Goal: Task Accomplishment & Management: Manage account settings

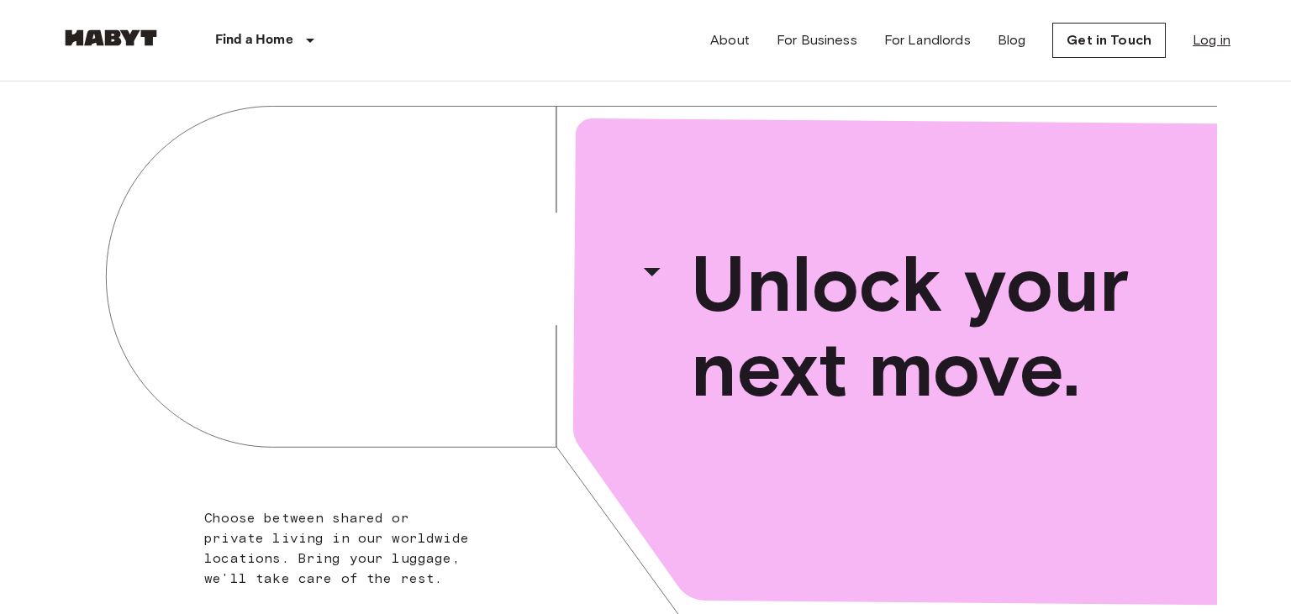
click at [1215, 45] on link "Log in" at bounding box center [1211, 40] width 38 height 20
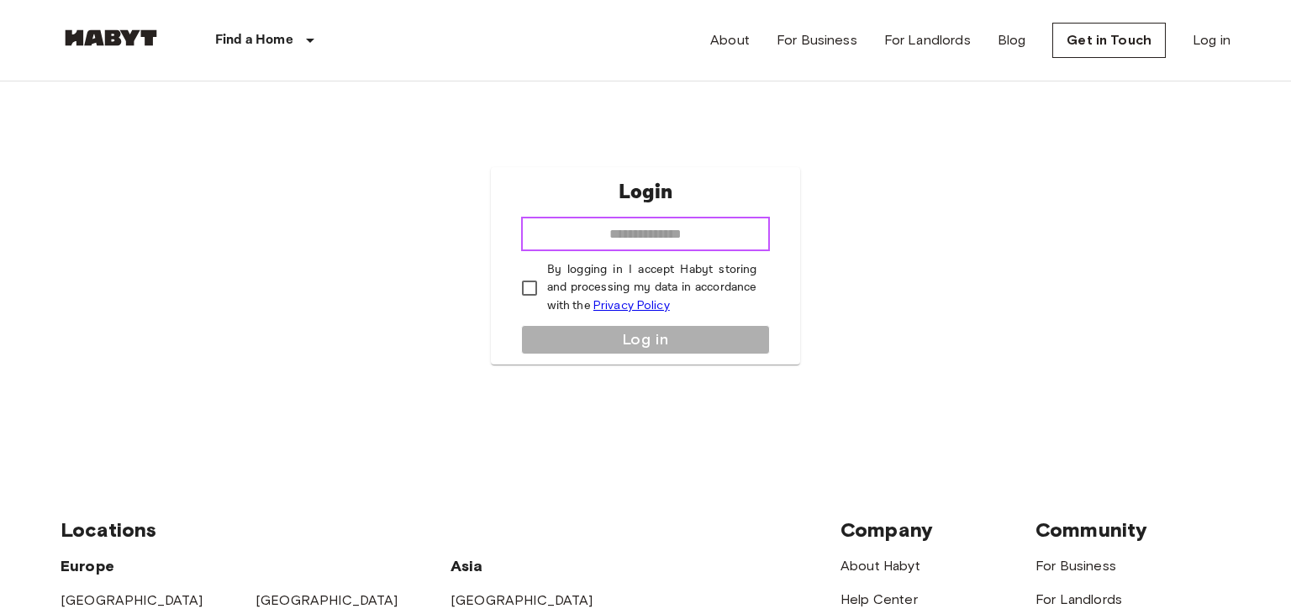
click at [607, 226] on input "email" at bounding box center [646, 235] width 250 height 34
type input "**********"
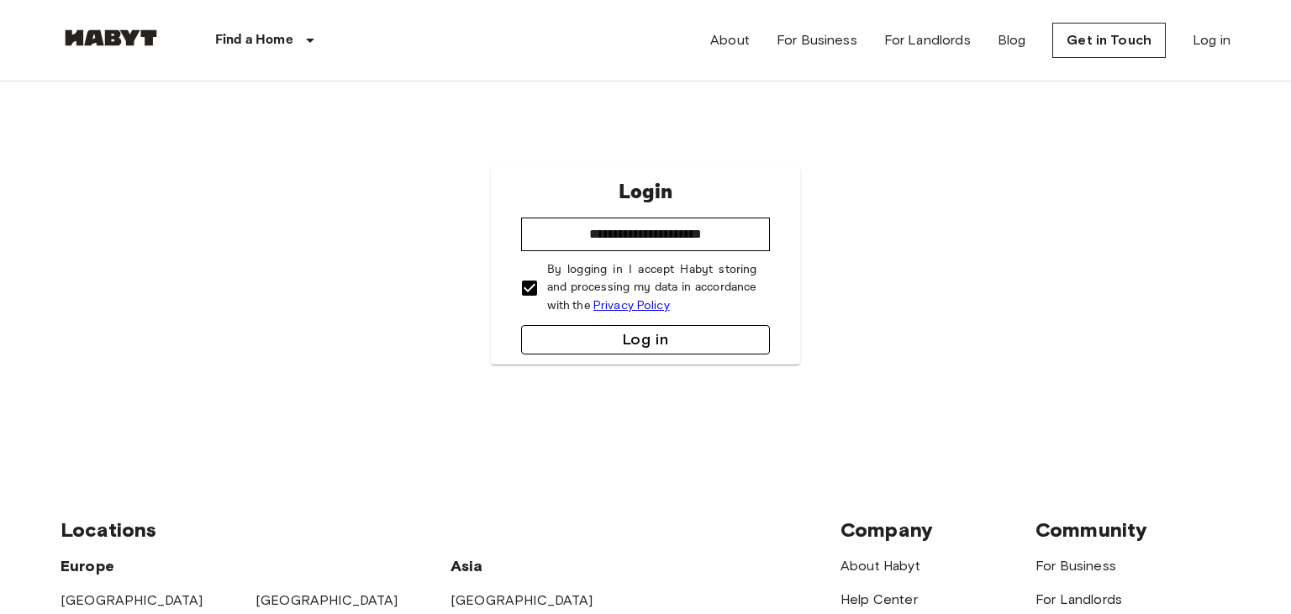
click at [584, 345] on button "Log in" at bounding box center [646, 339] width 250 height 29
click at [584, 345] on button "submit" at bounding box center [646, 339] width 250 height 29
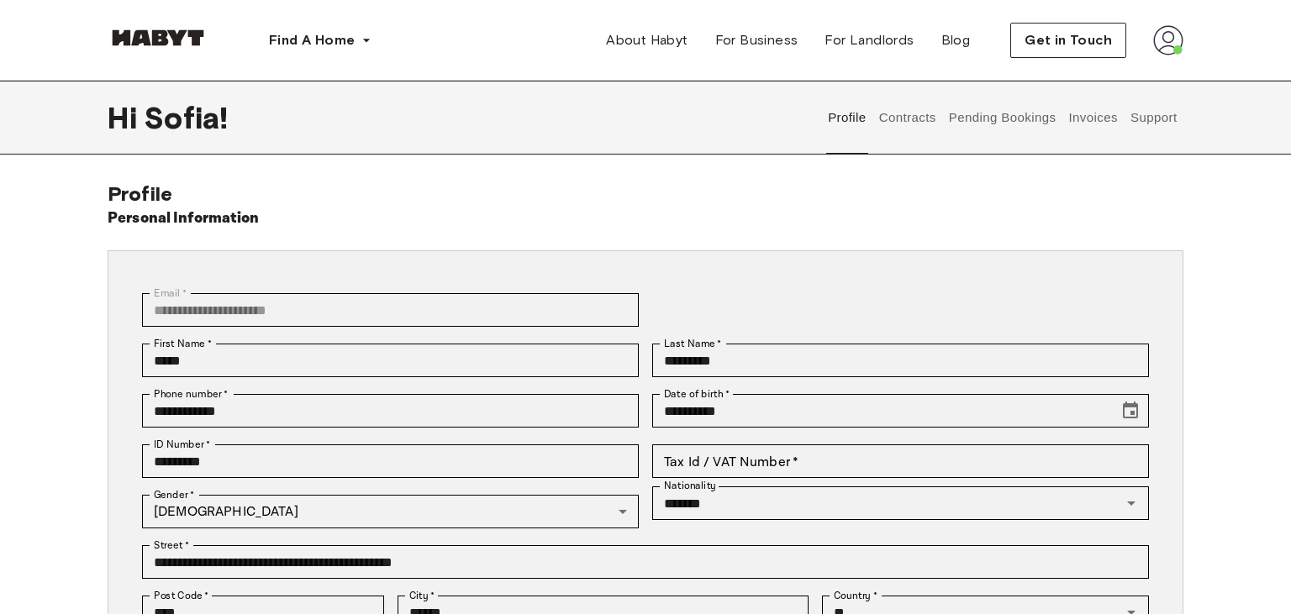
click at [1096, 119] on button "Invoices" at bounding box center [1092, 118] width 53 height 74
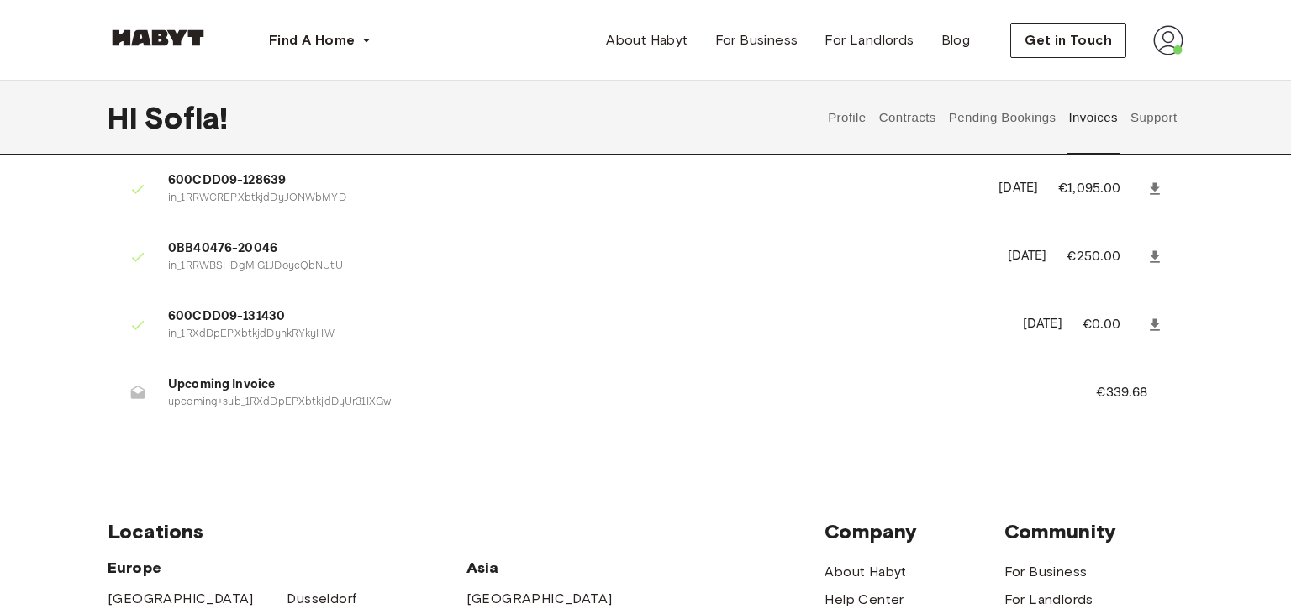
scroll to position [37, 0]
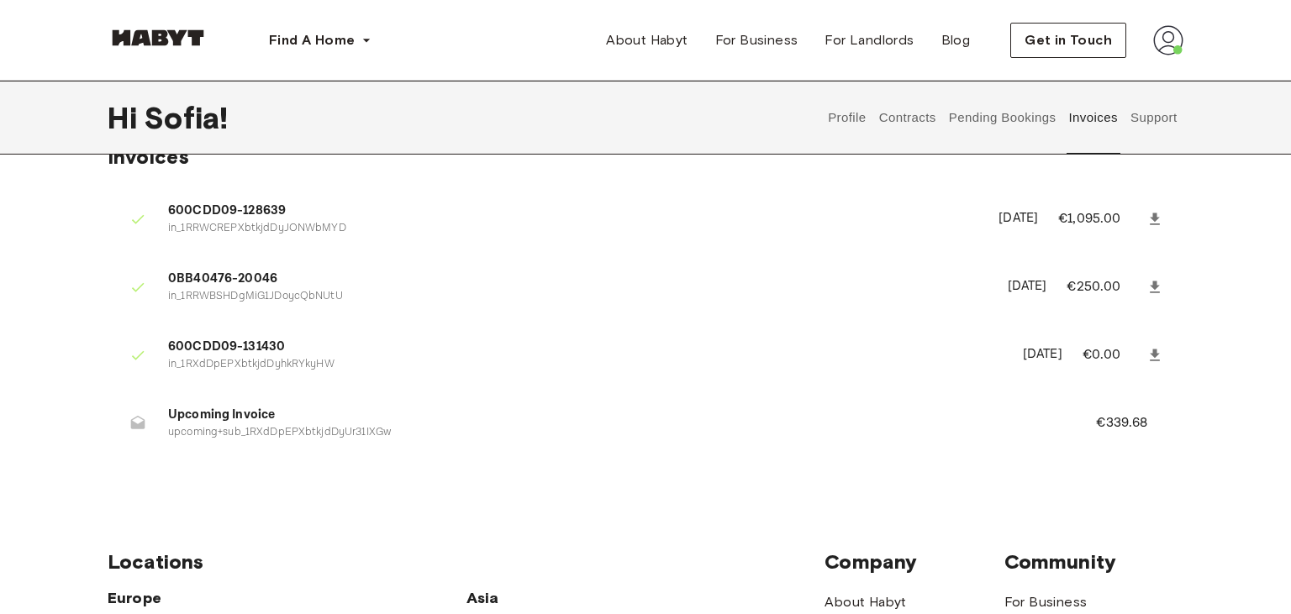
click at [960, 120] on button "Pending Bookings" at bounding box center [1002, 118] width 112 height 74
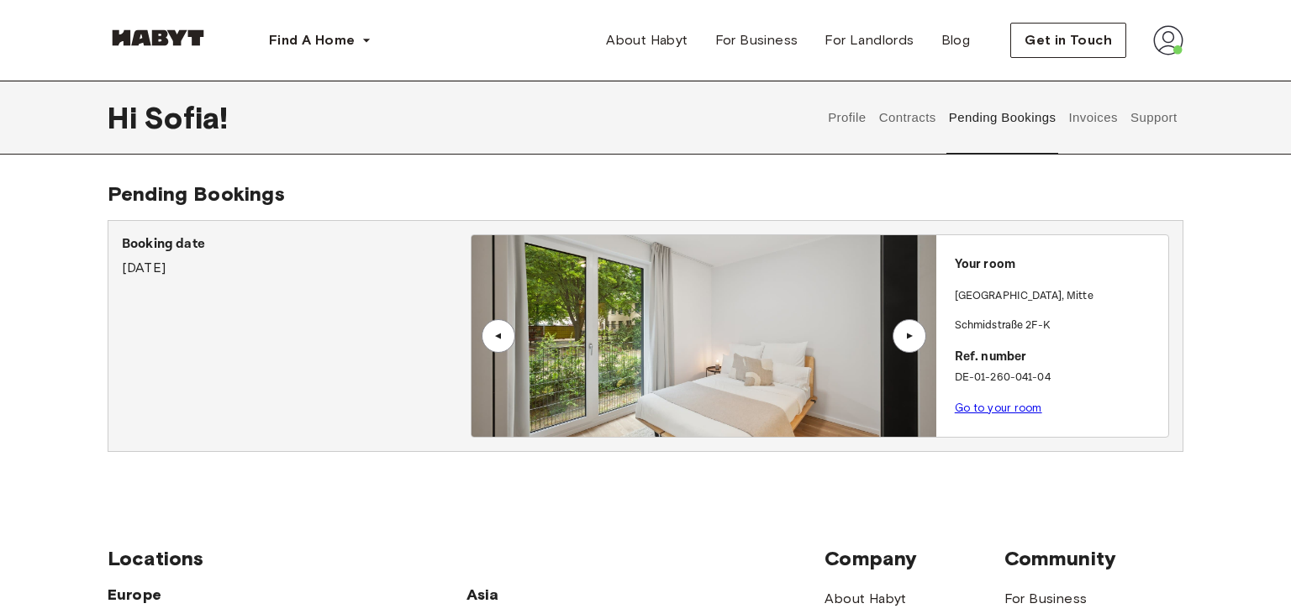
click at [913, 119] on button "Contracts" at bounding box center [906, 118] width 61 height 74
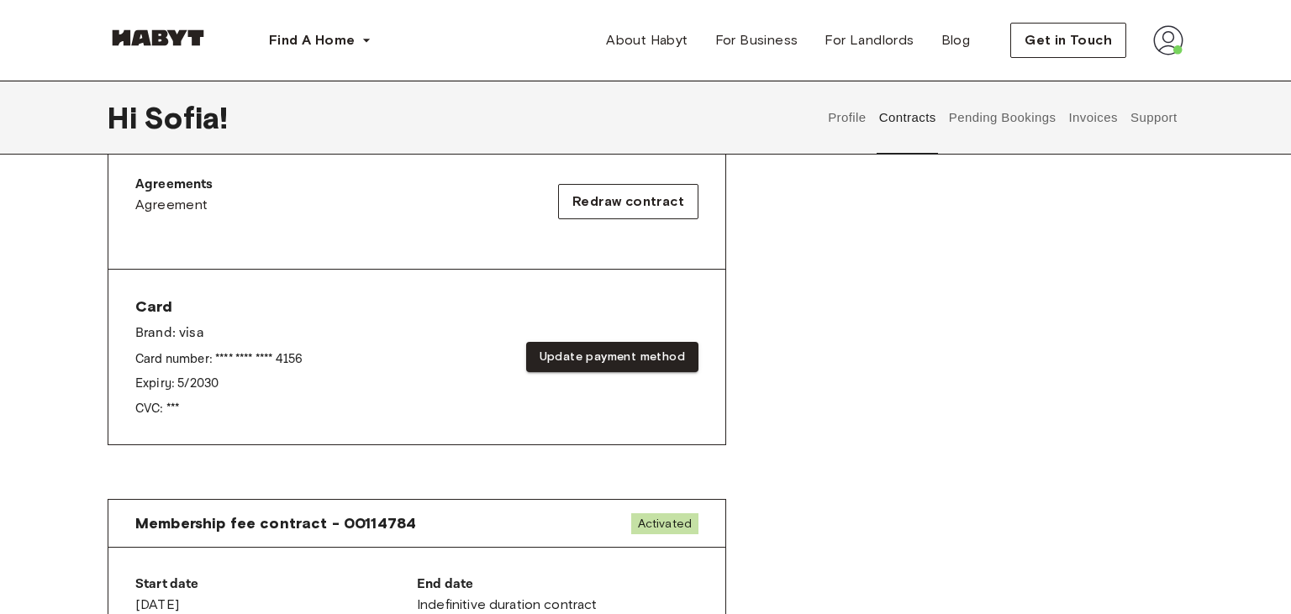
scroll to position [555, 0]
click at [580, 347] on button "Update payment method" at bounding box center [612, 355] width 172 height 31
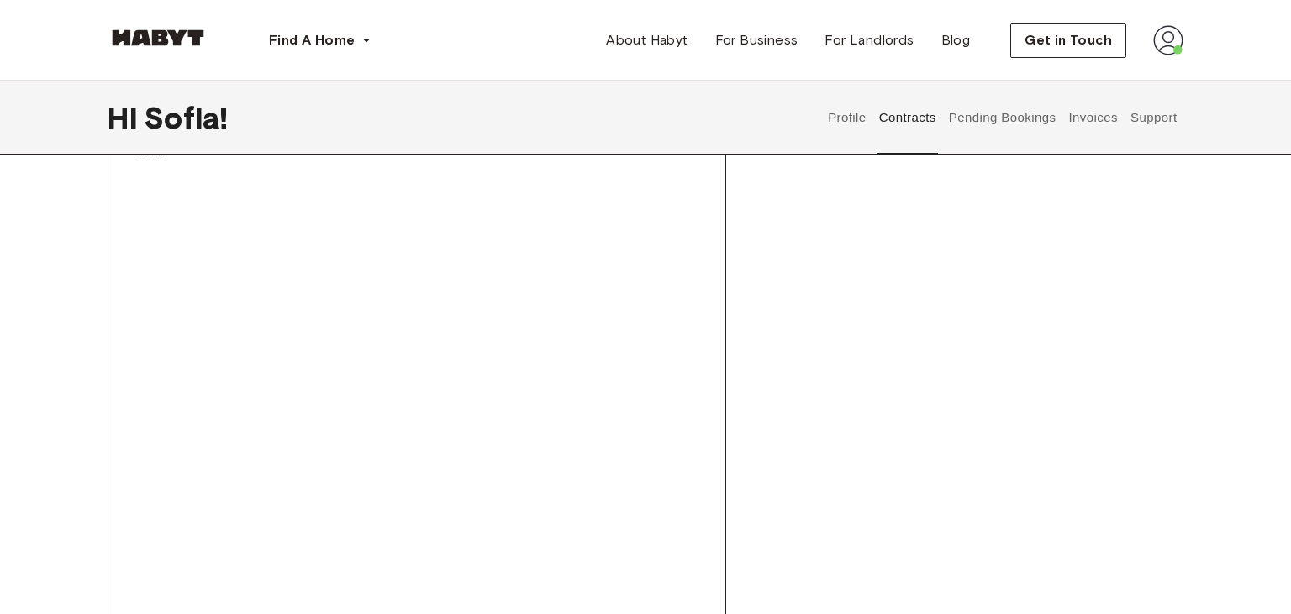
scroll to position [810, 0]
click at [688, 527] on iframe at bounding box center [417, 491] width 570 height 612
click at [899, 313] on div "Rent contract - 00114783 Activated ▲ ▲ Your Stay BERLIN , Mitte Schmidstraße 2F…" at bounding box center [646, 151] width 1076 height 1508
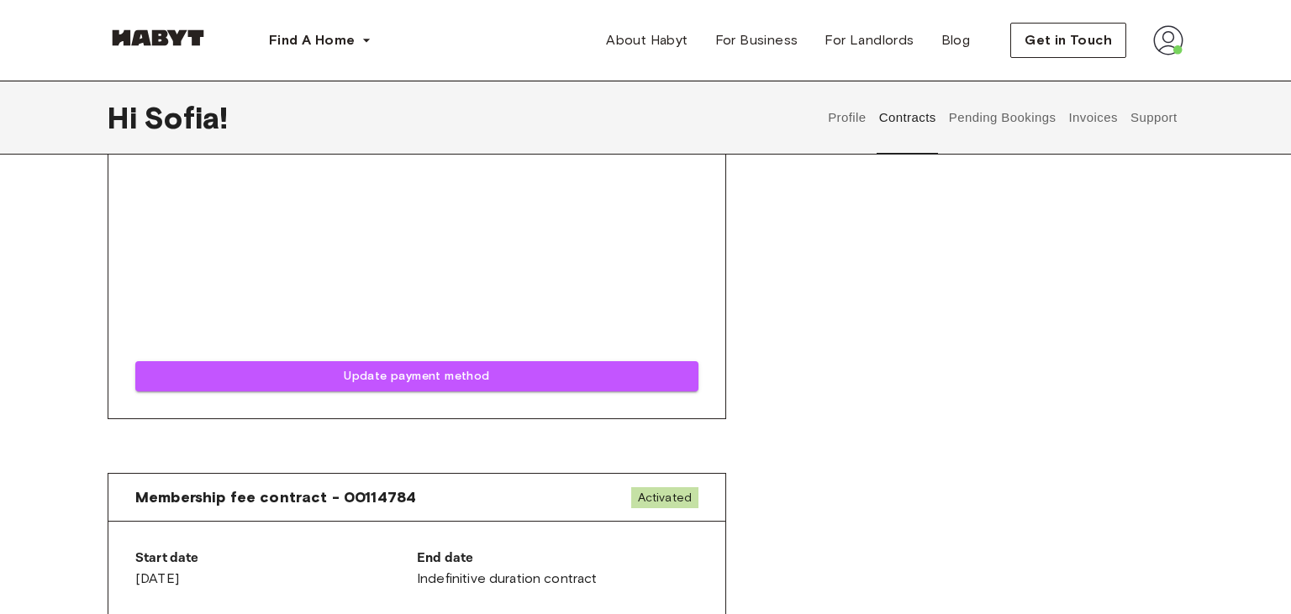
scroll to position [1257, 0]
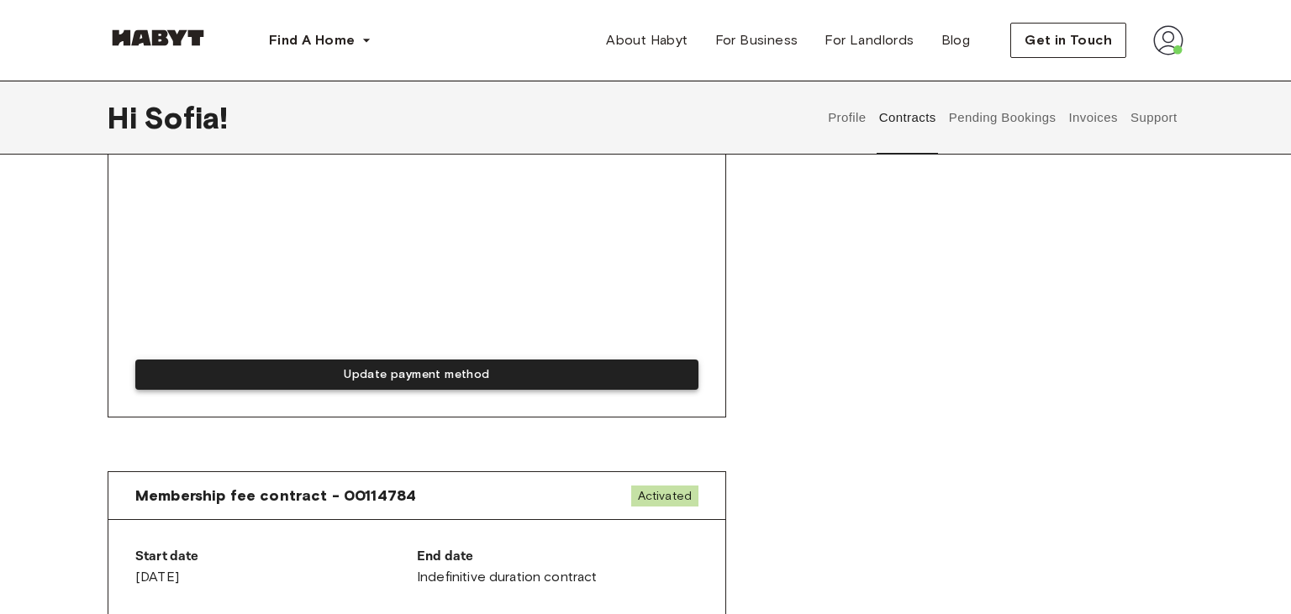
click at [413, 371] on button "Update payment method" at bounding box center [416, 375] width 563 height 31
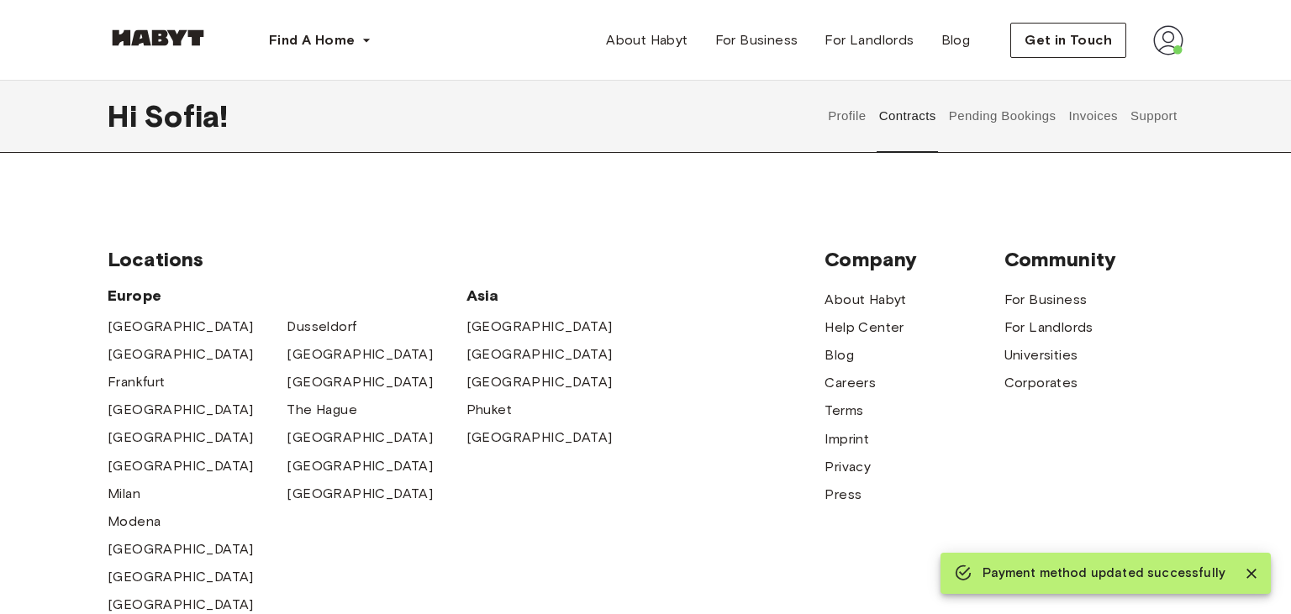
click at [909, 108] on button "Contracts" at bounding box center [906, 116] width 61 height 74
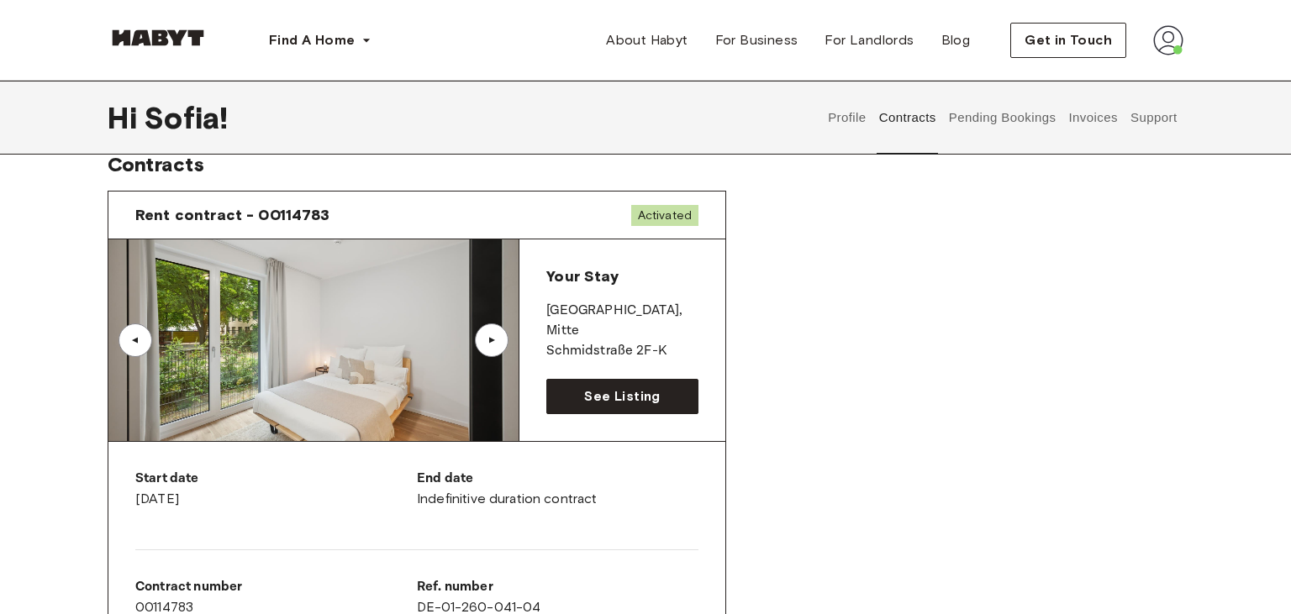
scroll to position [29, 0]
click at [1079, 113] on button "Invoices" at bounding box center [1092, 118] width 53 height 74
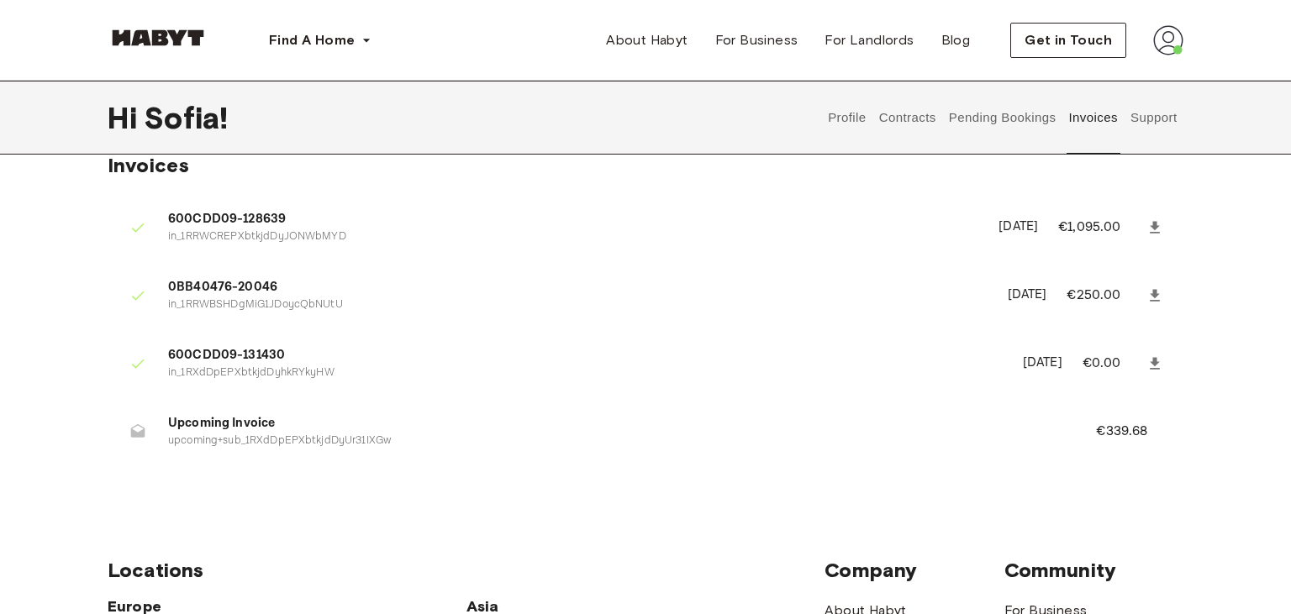
click at [195, 418] on span "Upcoming Invoice" at bounding box center [611, 423] width 887 height 19
click at [1103, 435] on p "€339.68" at bounding box center [1133, 432] width 74 height 20
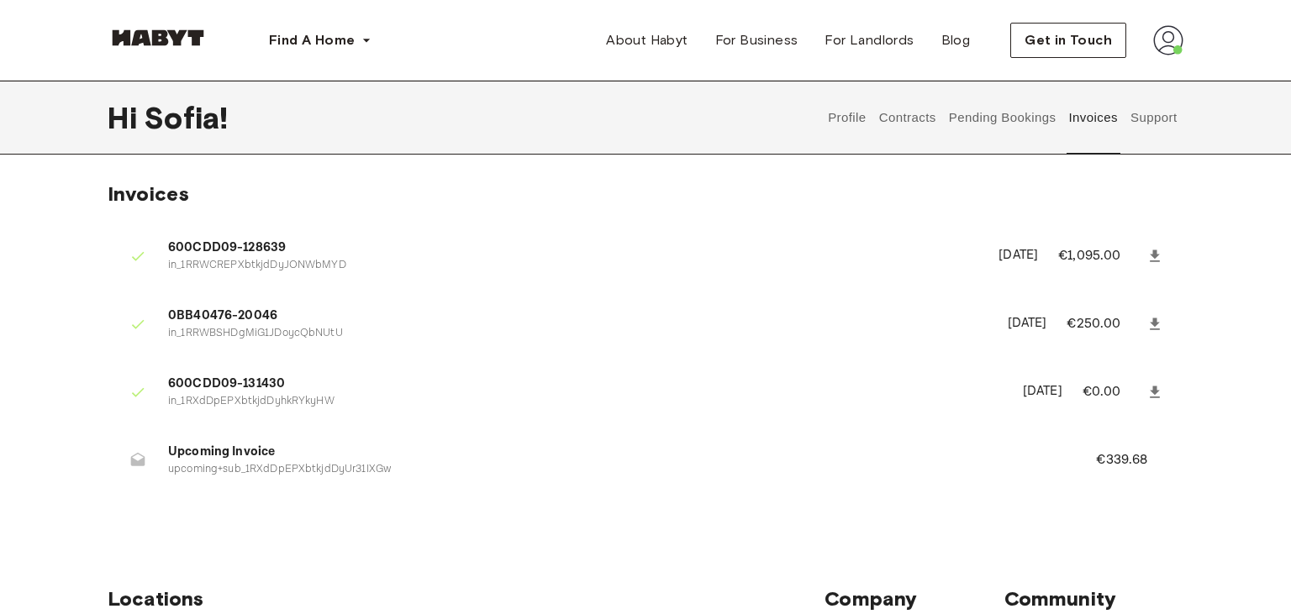
click at [899, 116] on button "Contracts" at bounding box center [906, 118] width 61 height 74
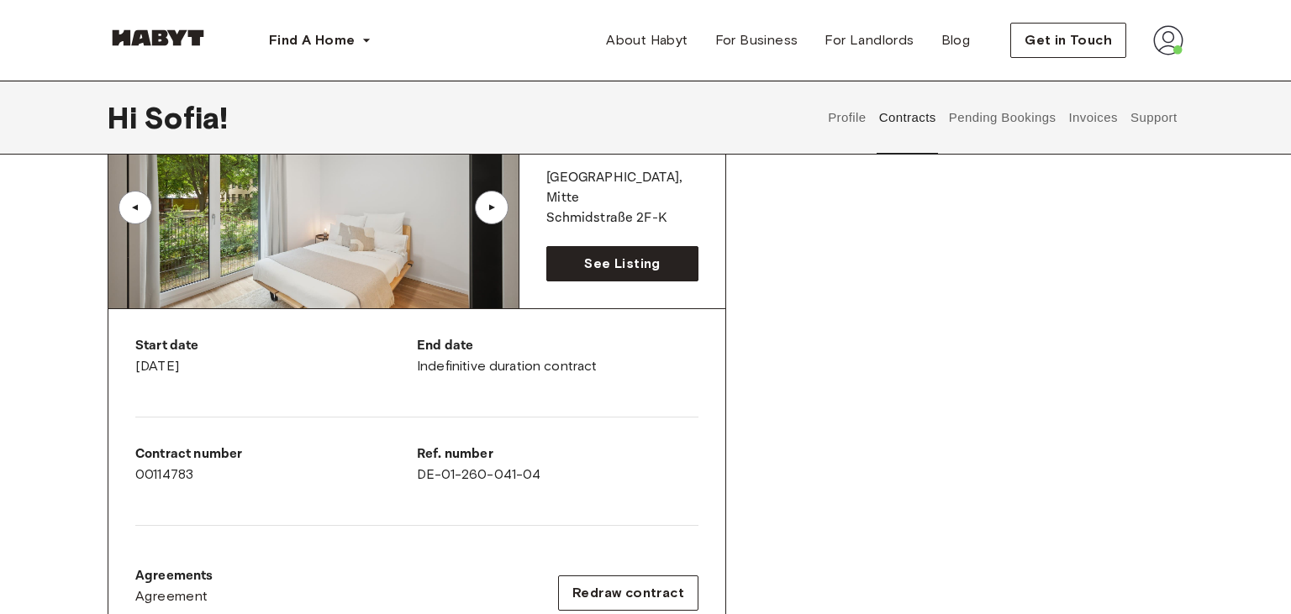
scroll to position [155, 0]
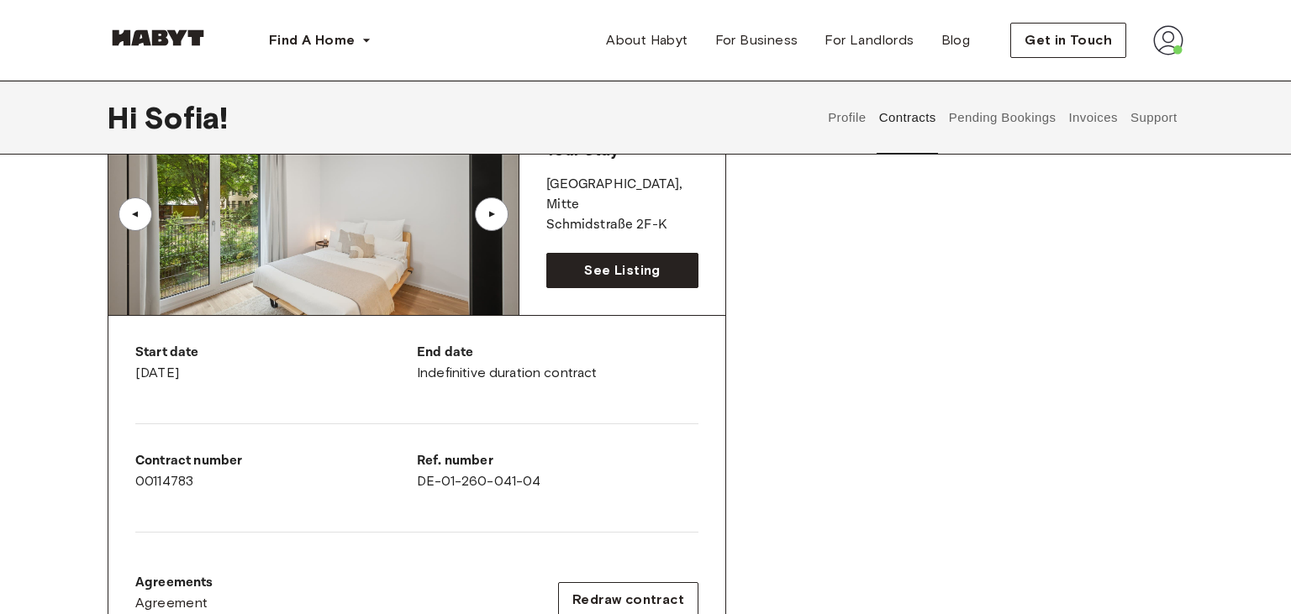
click at [1097, 118] on button "Invoices" at bounding box center [1092, 118] width 53 height 74
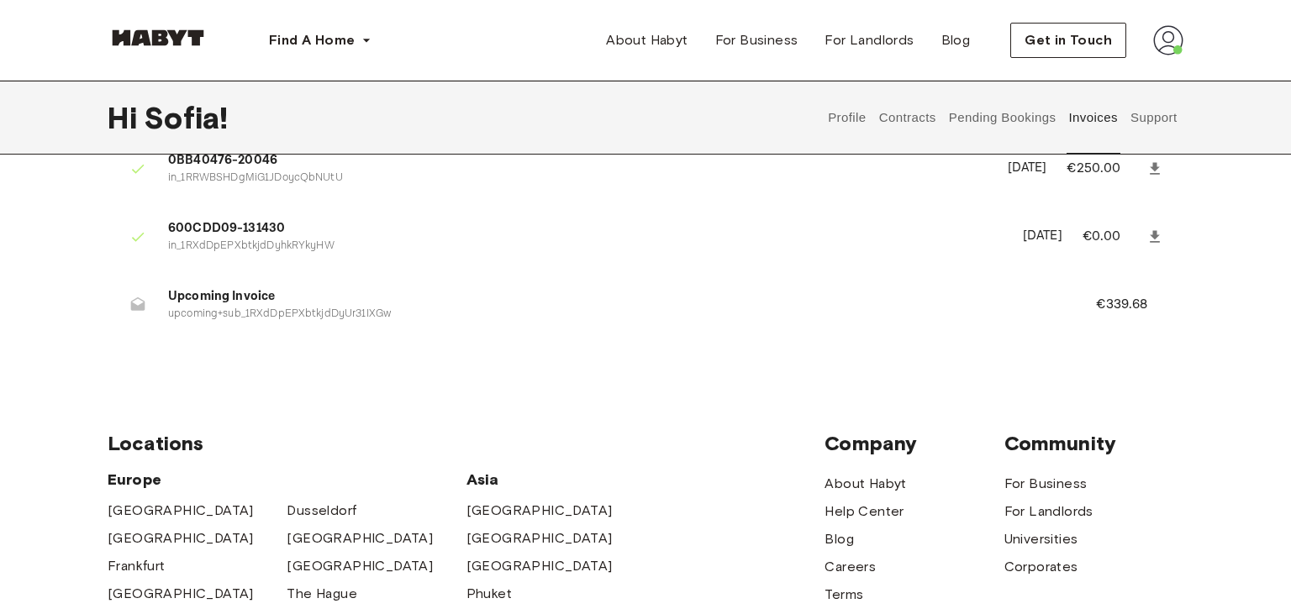
click at [211, 295] on span "Upcoming Invoice" at bounding box center [611, 296] width 887 height 19
click at [224, 318] on p "upcoming+sub_1RXdDpEPXbtkjdDyUr31IXGw" at bounding box center [611, 315] width 887 height 16
click at [1114, 311] on p "€339.68" at bounding box center [1133, 305] width 74 height 20
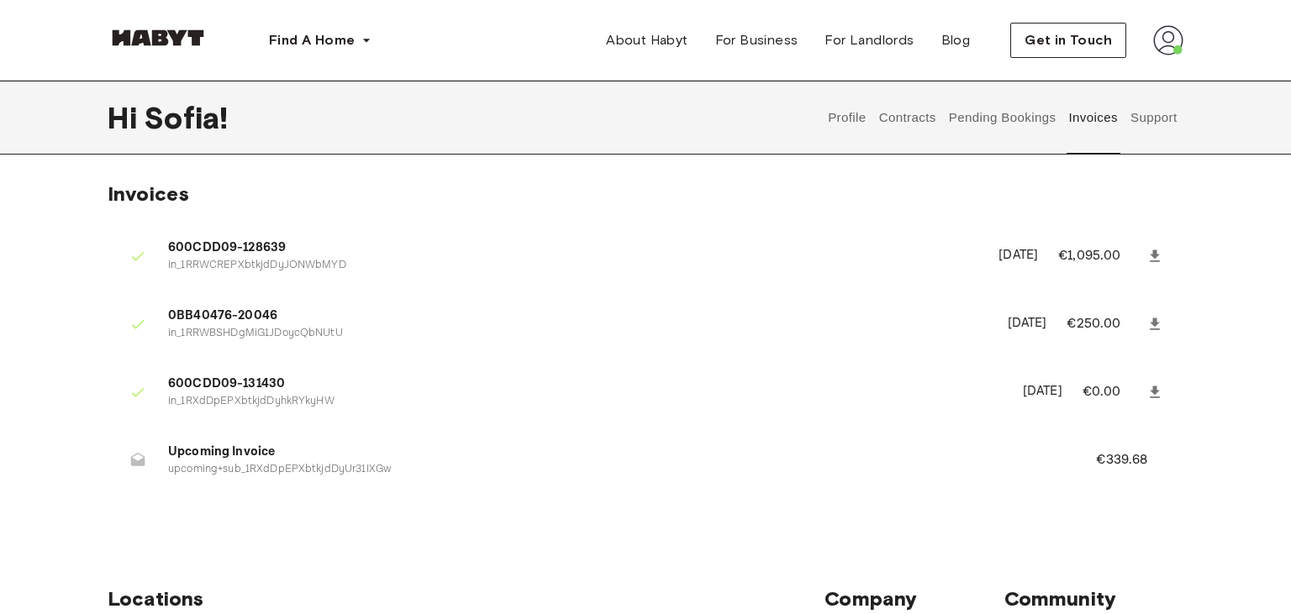
click at [986, 123] on button "Pending Bookings" at bounding box center [1002, 118] width 112 height 74
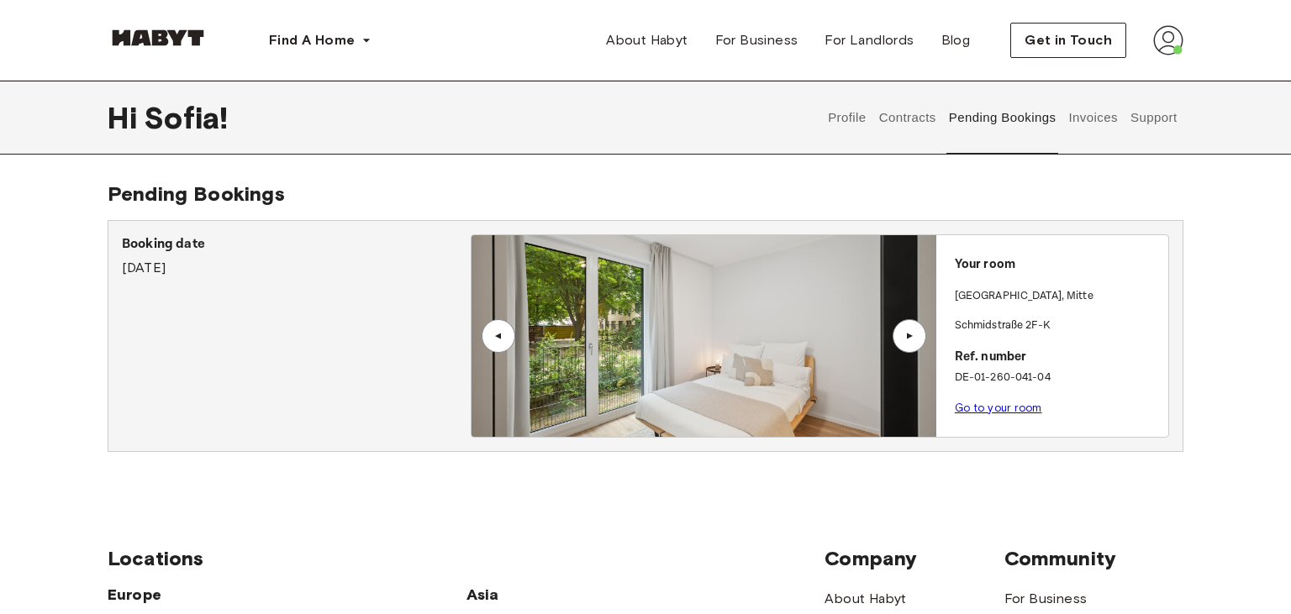
click at [1091, 119] on button "Invoices" at bounding box center [1092, 118] width 53 height 74
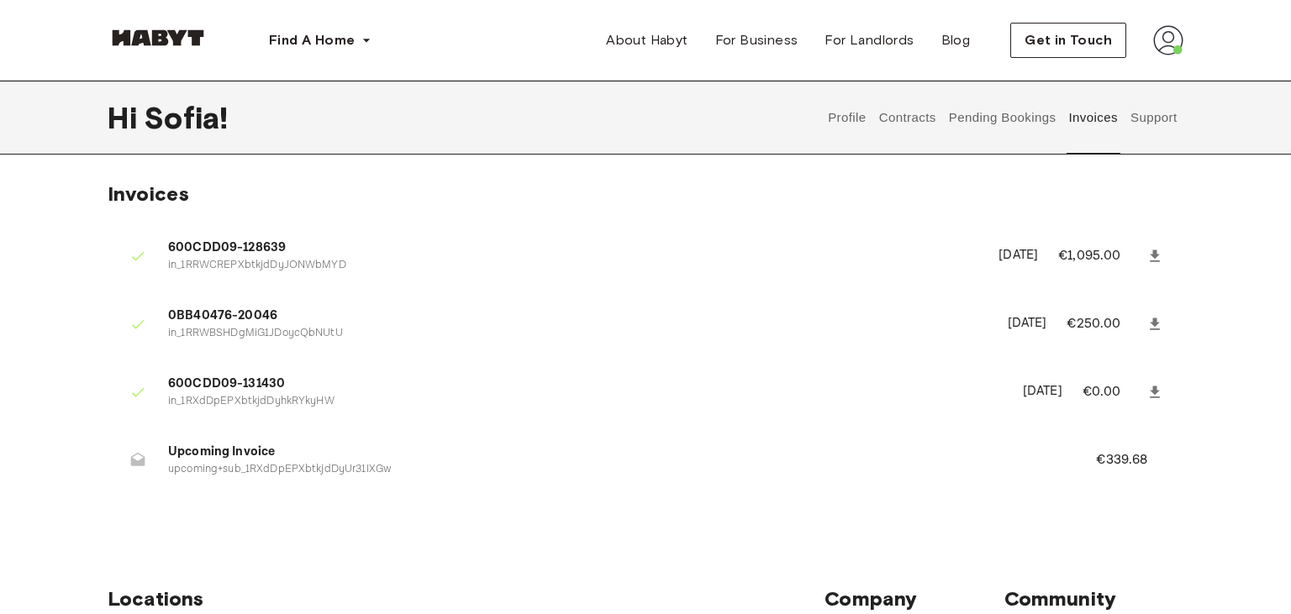
click at [1158, 116] on button "Support" at bounding box center [1153, 118] width 51 height 74
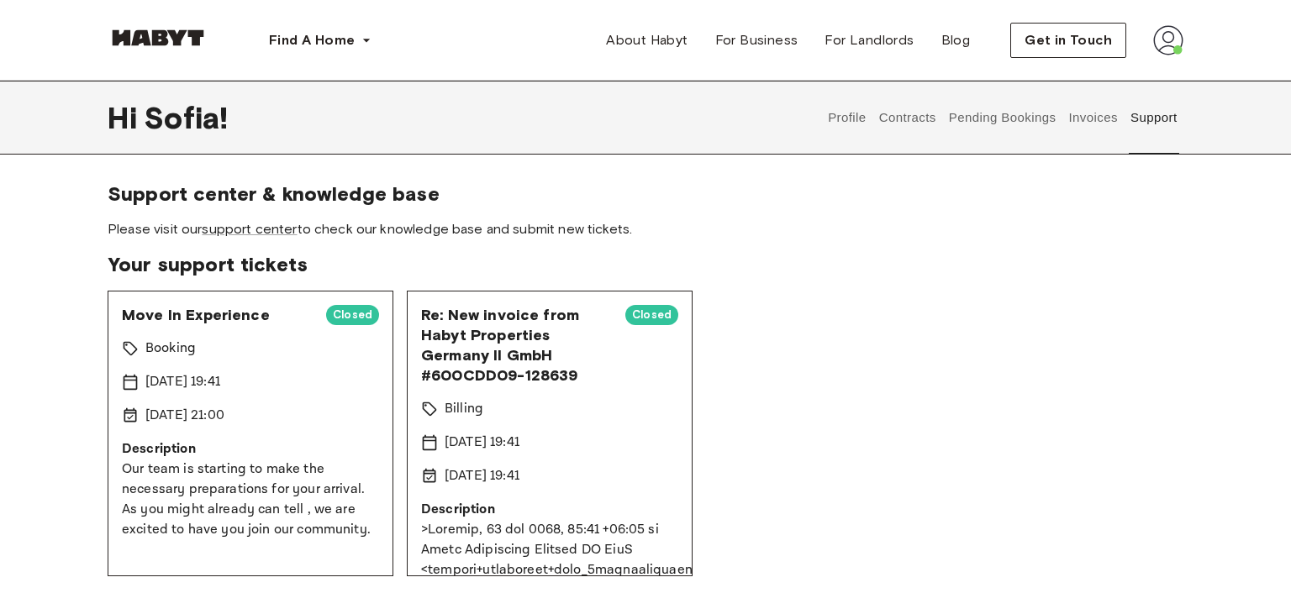
click at [841, 118] on button "Profile" at bounding box center [847, 118] width 43 height 74
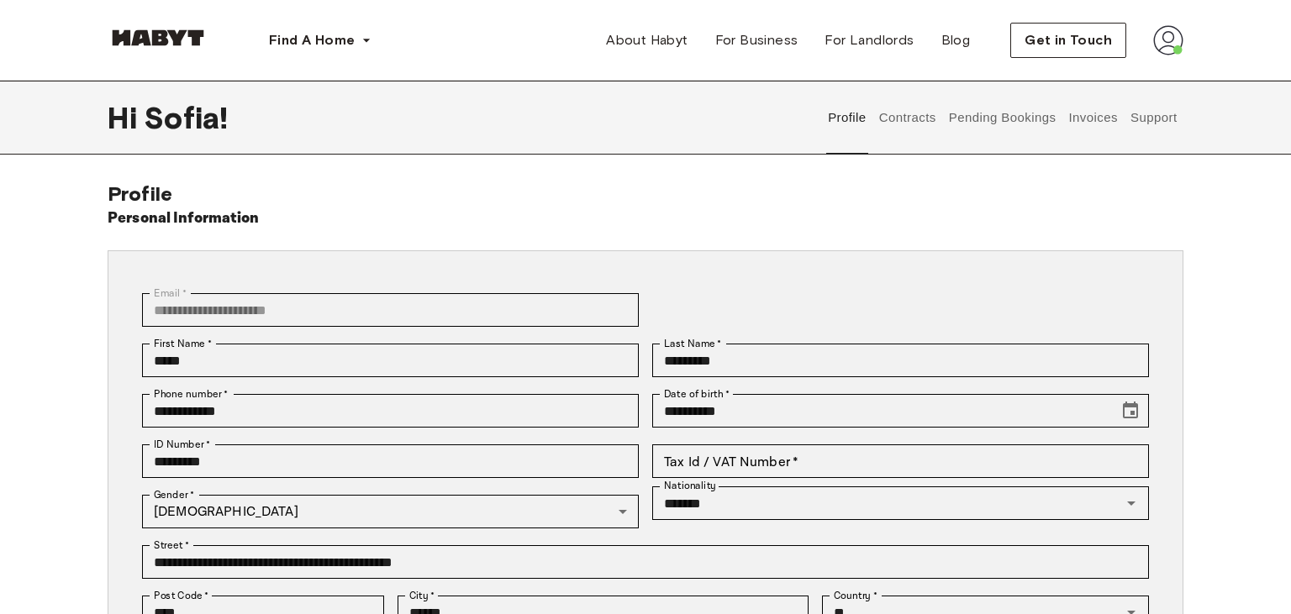
click at [1094, 119] on button "Invoices" at bounding box center [1092, 118] width 53 height 74
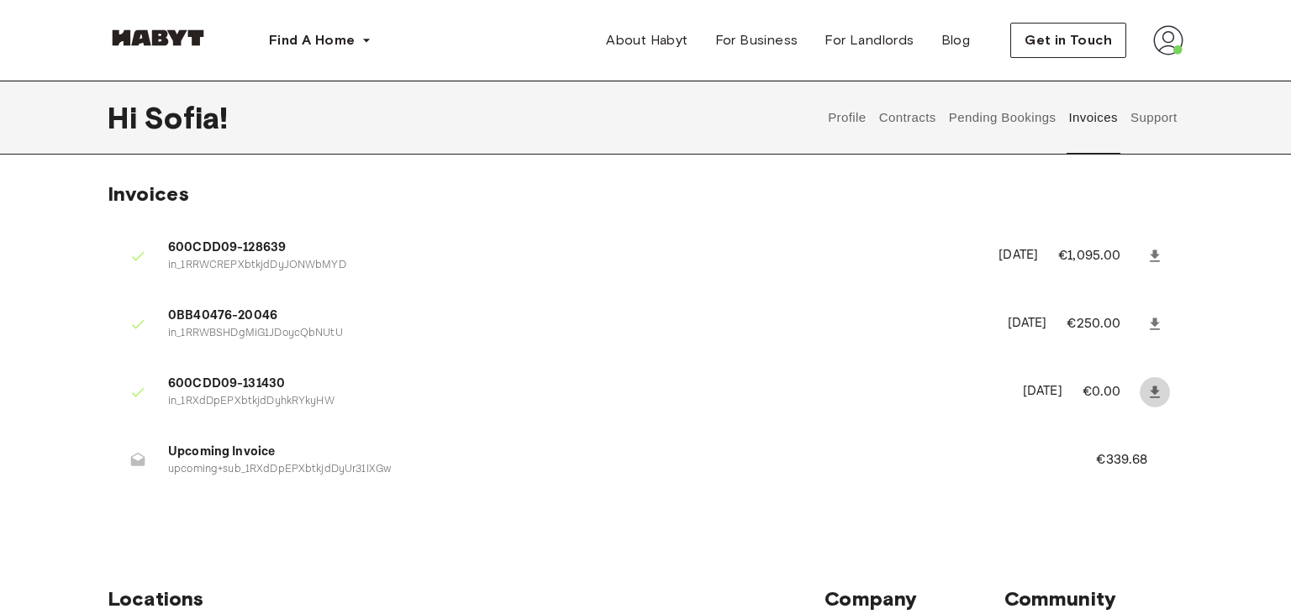
click at [1153, 397] on icon at bounding box center [1154, 392] width 10 height 12
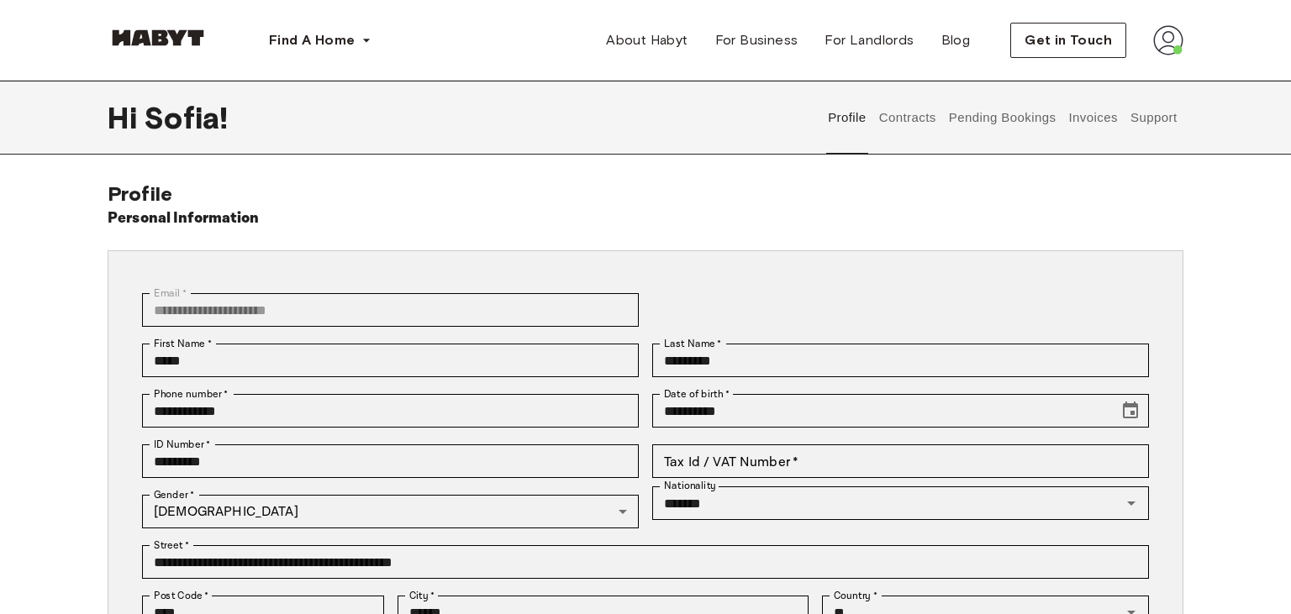
click at [1097, 116] on button "Invoices" at bounding box center [1092, 118] width 53 height 74
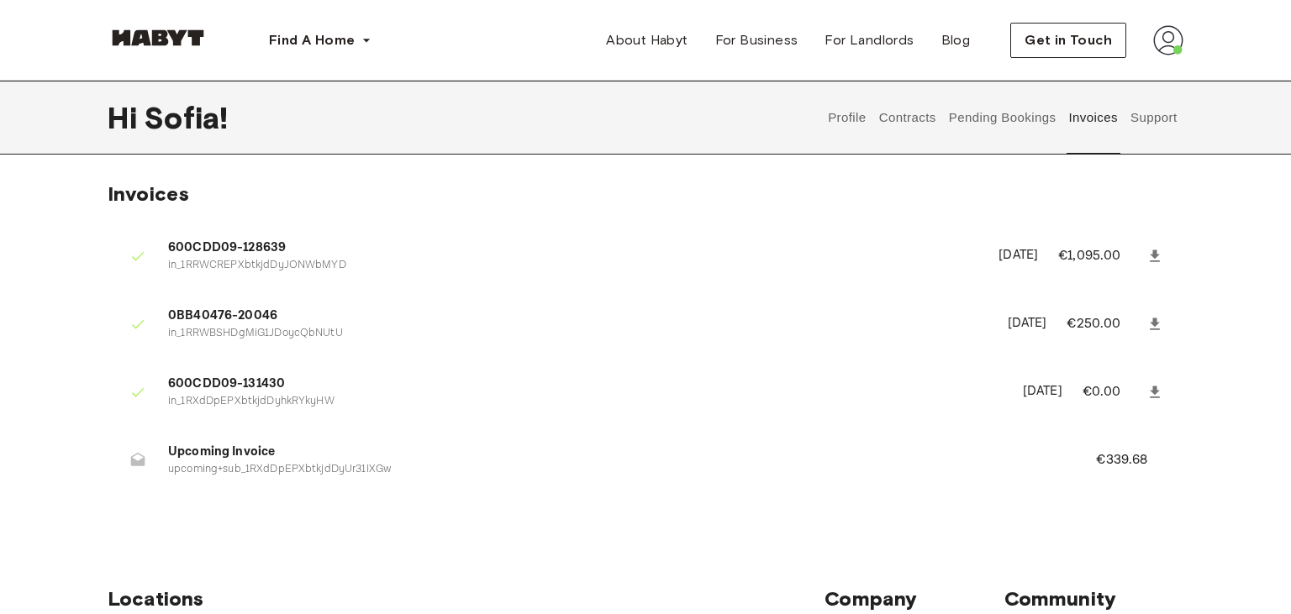
click at [848, 118] on button "Profile" at bounding box center [847, 118] width 43 height 74
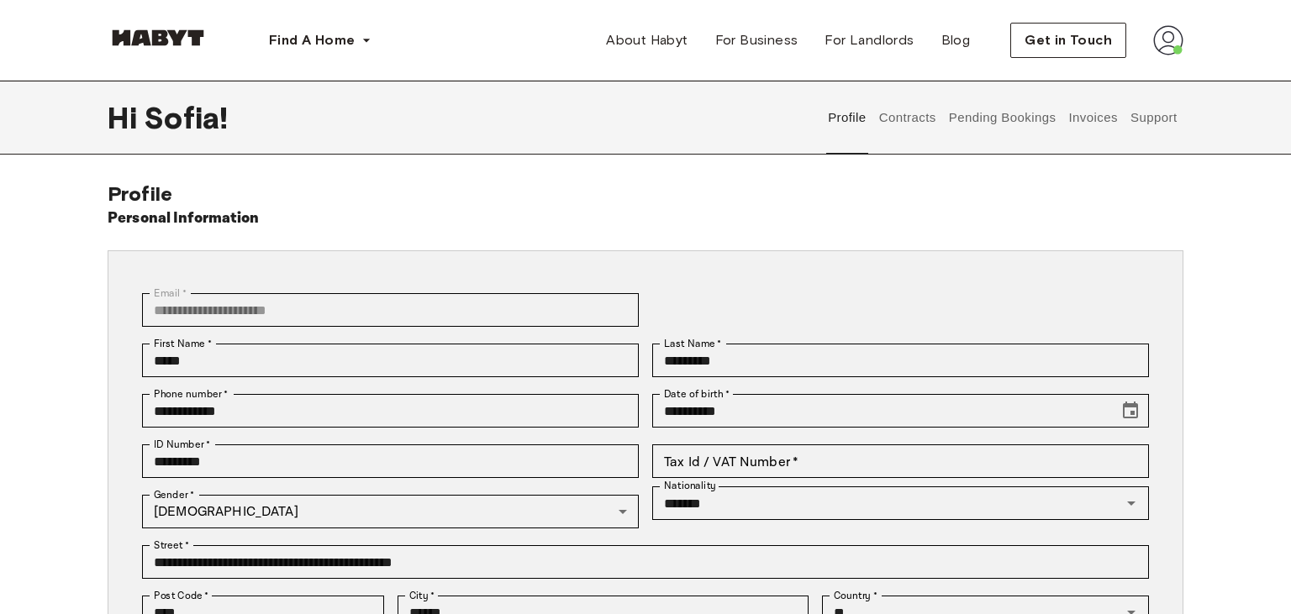
click at [912, 118] on button "Contracts" at bounding box center [906, 118] width 61 height 74
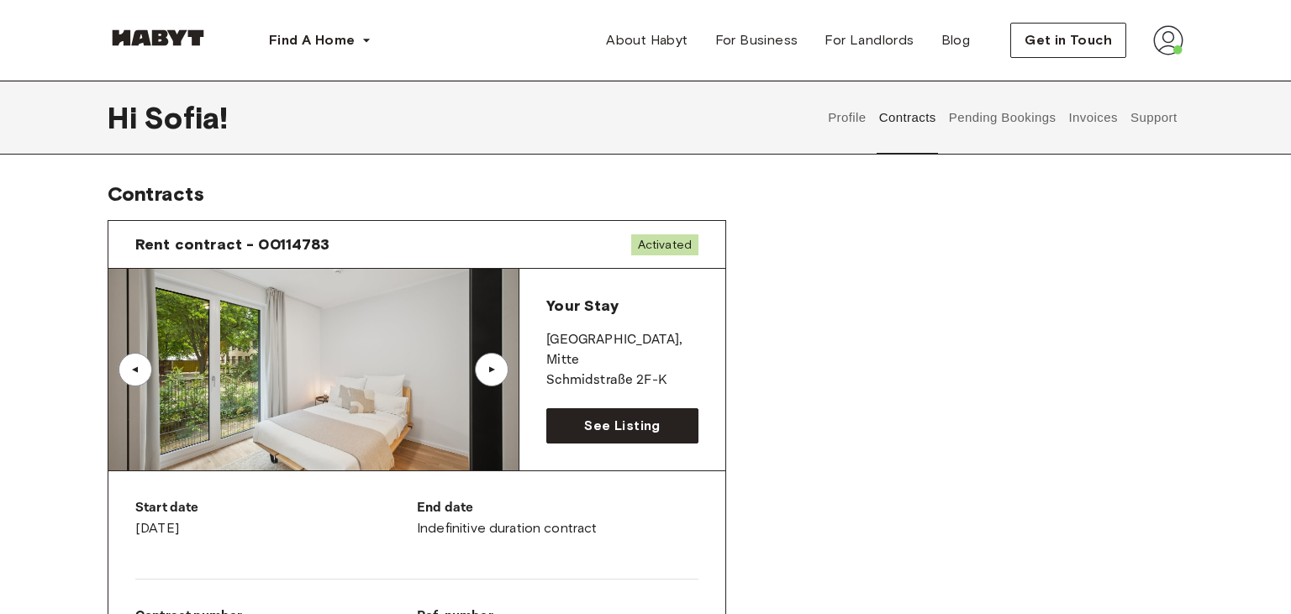
click at [1154, 118] on button "Support" at bounding box center [1153, 118] width 51 height 74
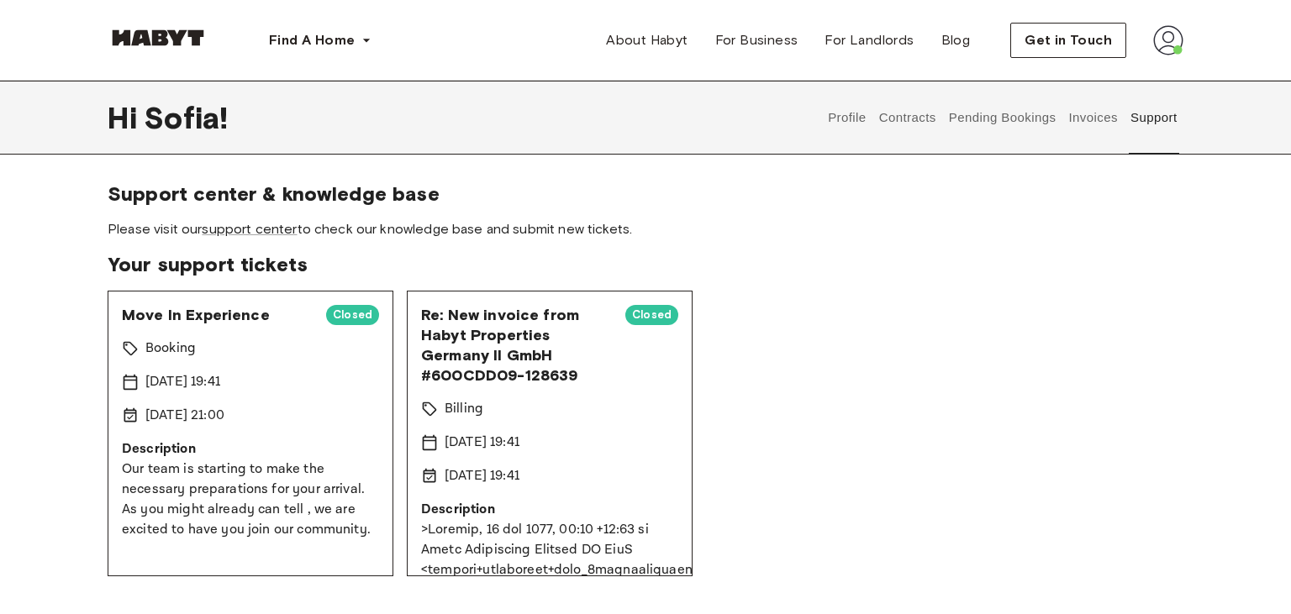
click at [1087, 116] on button "Invoices" at bounding box center [1092, 118] width 53 height 74
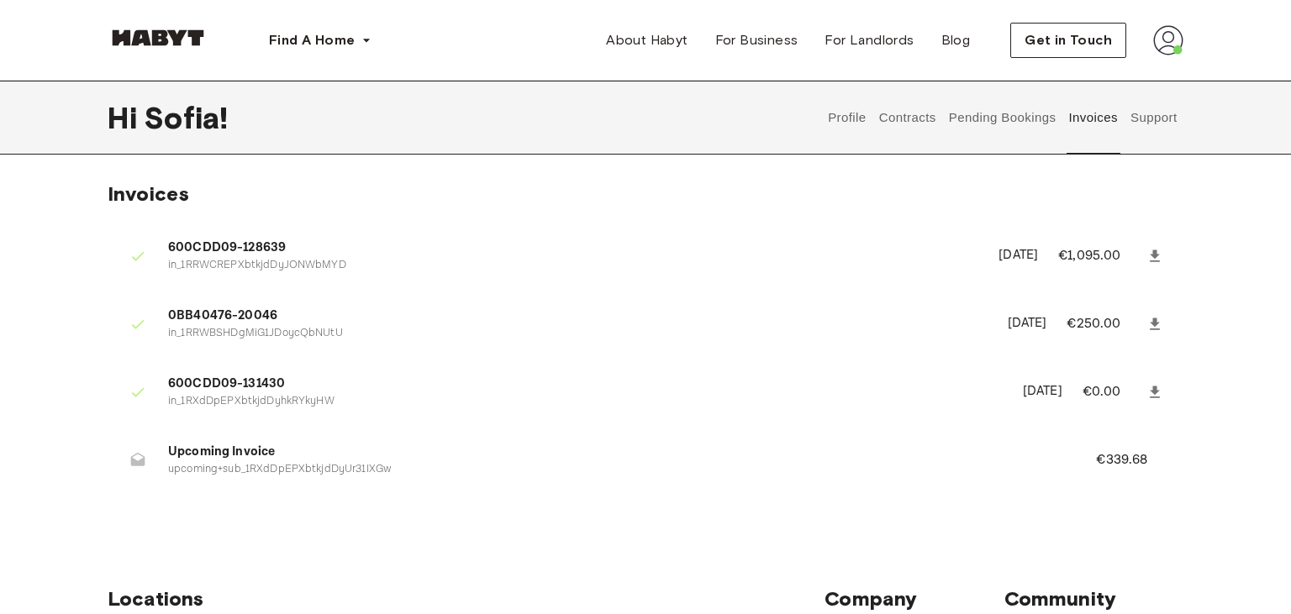
click at [474, 472] on p "upcoming+sub_1RXdDpEPXbtkjdDyUr31IXGw" at bounding box center [611, 470] width 887 height 16
click at [138, 462] on icon at bounding box center [138, 459] width 14 height 13
click at [1140, 460] on p "€339.68" at bounding box center [1133, 460] width 74 height 20
click at [213, 477] on p "upcoming+sub_1RXdDpEPXbtkjdDyUr31IXGw" at bounding box center [611, 470] width 887 height 16
click at [217, 476] on p "upcoming+sub_1RXdDpEPXbtkjdDyUr31IXGw" at bounding box center [611, 470] width 887 height 16
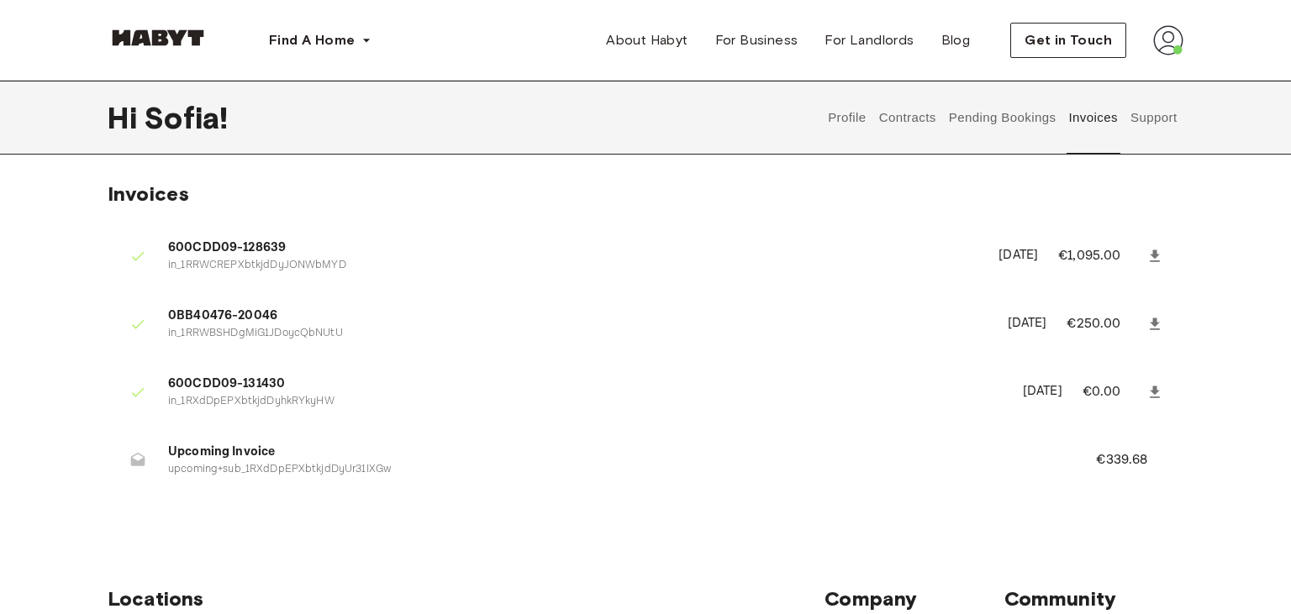
click at [236, 472] on p "upcoming+sub_1RXdDpEPXbtkjdDyUr31IXGw" at bounding box center [611, 470] width 887 height 16
click at [194, 467] on p "upcoming+sub_1RXdDpEPXbtkjdDyUr31IXGw" at bounding box center [611, 470] width 887 height 16
click at [166, 469] on div at bounding box center [144, 461] width 47 height 34
drag, startPoint x: 170, startPoint y: 471, endPoint x: 402, endPoint y: 468, distance: 231.9
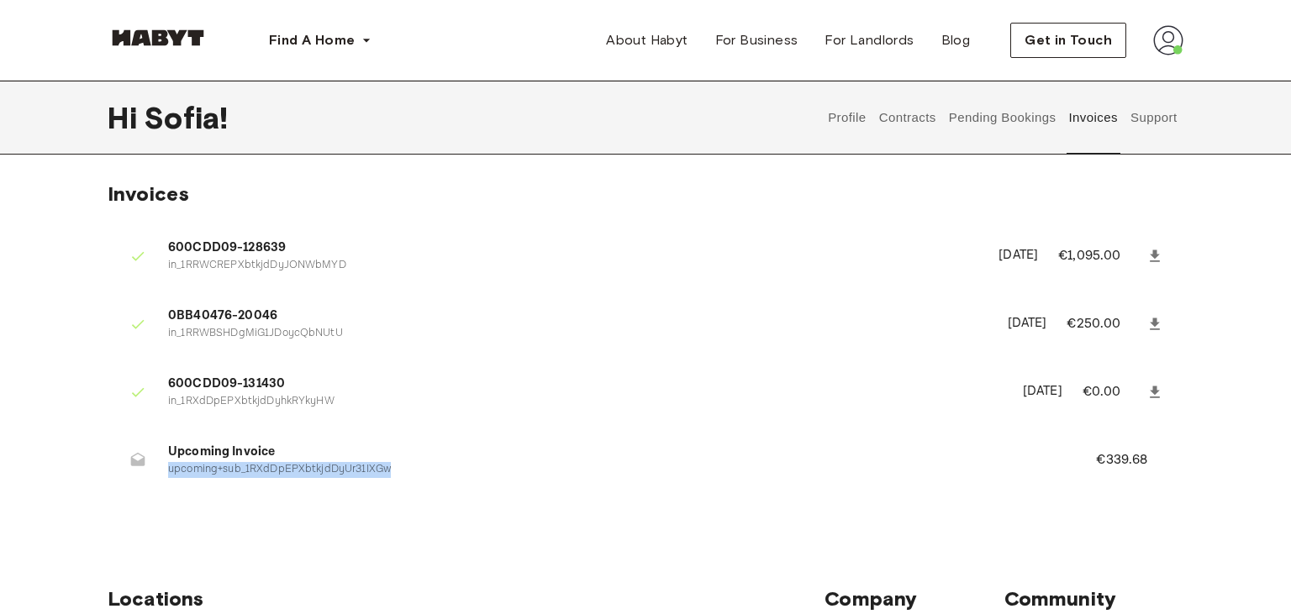
click at [402, 468] on p "upcoming+sub_1RXdDpEPXbtkjdDyUr31IXGw" at bounding box center [611, 470] width 887 height 16
click at [1153, 119] on button "Support" at bounding box center [1153, 118] width 51 height 74
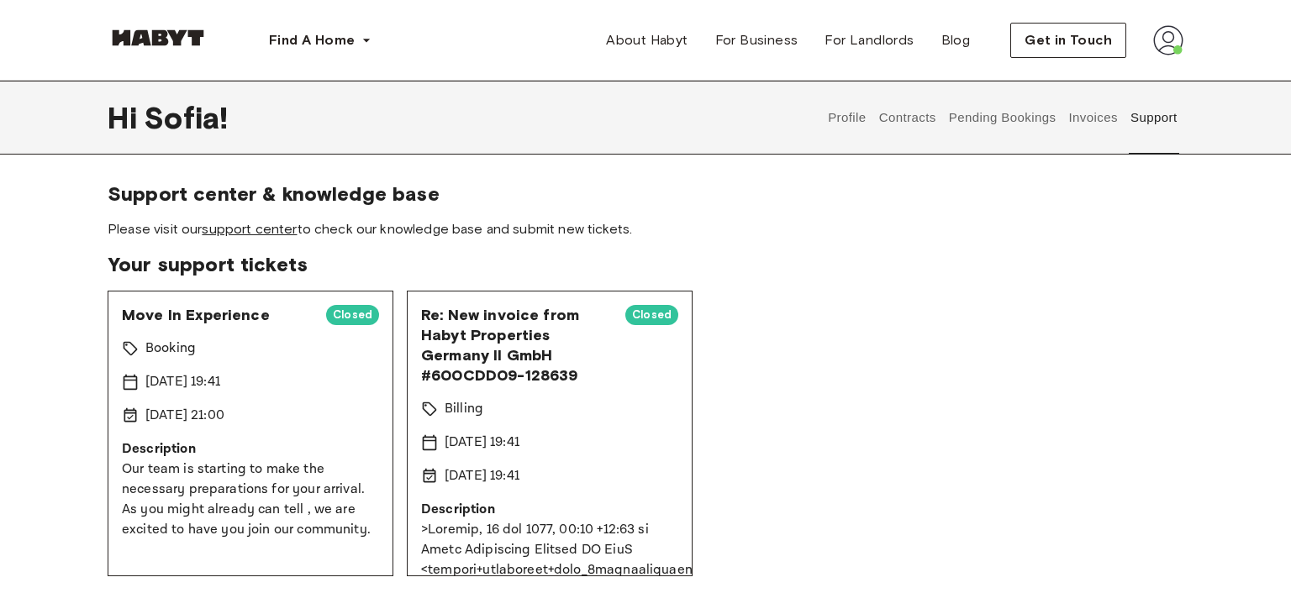
click at [280, 234] on link "support center" at bounding box center [249, 229] width 95 height 16
click at [1080, 116] on button "Invoices" at bounding box center [1092, 118] width 53 height 74
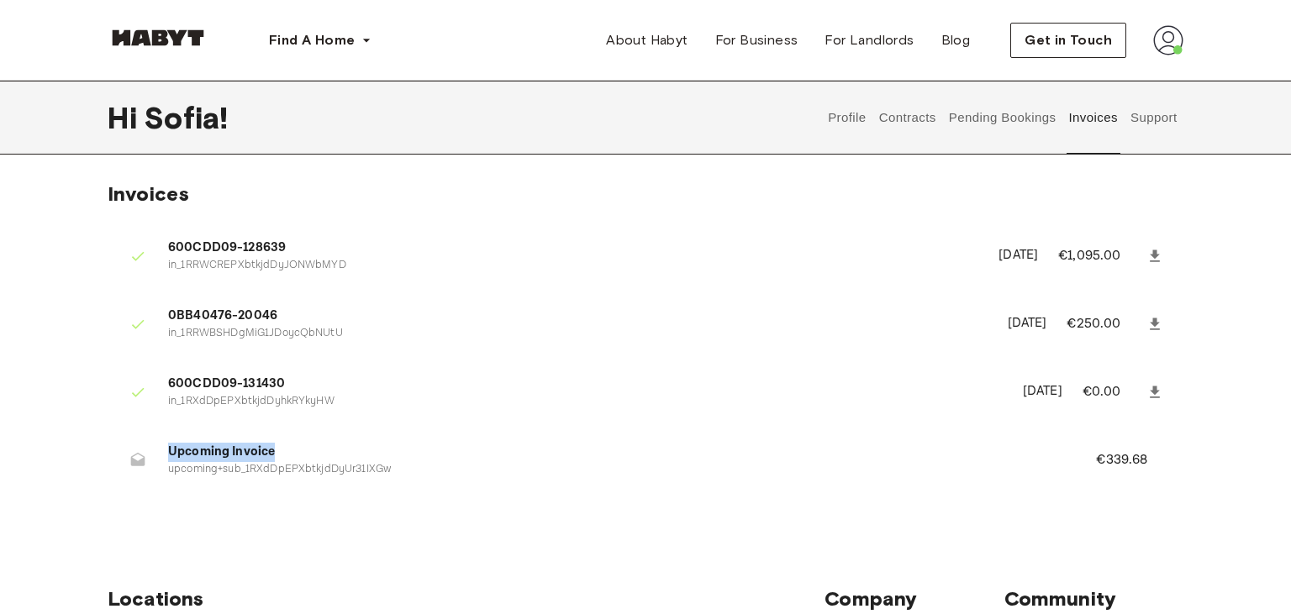
drag, startPoint x: 170, startPoint y: 452, endPoint x: 272, endPoint y: 452, distance: 102.5
click at [272, 452] on span "Upcoming Invoice" at bounding box center [611, 452] width 887 height 19
drag, startPoint x: 272, startPoint y: 452, endPoint x: 163, endPoint y: 438, distance: 110.2
click at [163, 438] on li "Upcoming Invoice upcoming+sub_1RXdDpEPXbtkjdDyUr31IXGw €339.68" at bounding box center [646, 460] width 1076 height 58
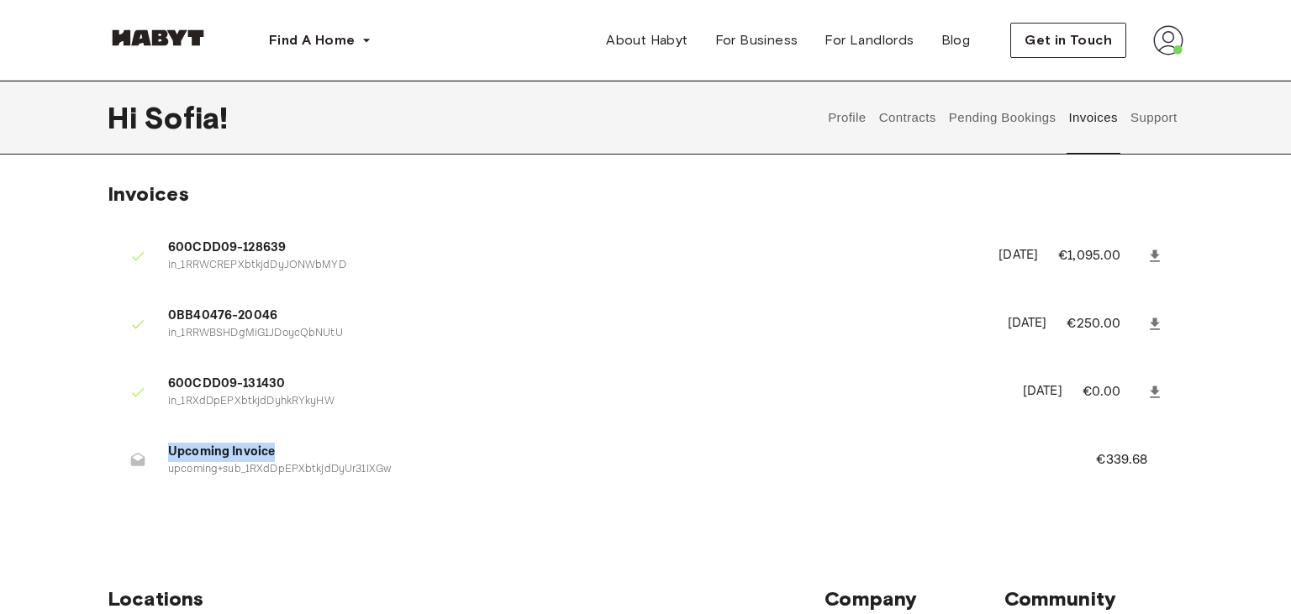
copy li "Upcoming Invoice"
click at [553, 493] on ul "600CDD09-128639 in_1RRWCREPXbtkjdDyJONWbMYD May 22nd, 2025 €1,095.00 0BB40476-2…" at bounding box center [646, 363] width 1076 height 286
click at [142, 461] on icon at bounding box center [138, 459] width 14 height 13
click at [139, 459] on icon at bounding box center [137, 460] width 17 height 17
drag, startPoint x: 170, startPoint y: 472, endPoint x: 391, endPoint y: 481, distance: 221.2
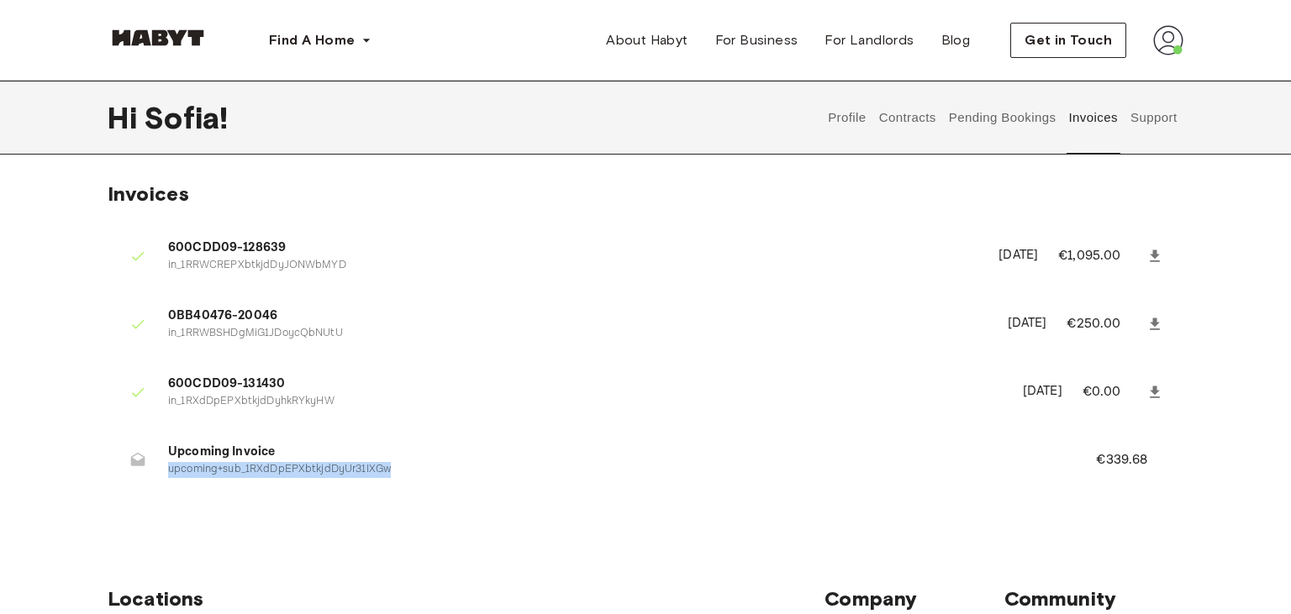
click at [391, 481] on li "Upcoming Invoice upcoming+sub_1RXdDpEPXbtkjdDyUr31IXGw €339.68" at bounding box center [646, 460] width 1076 height 58
click at [627, 478] on li "Upcoming Invoice upcoming+sub_1RXdDpEPXbtkjdDyUr31IXGw €339.68" at bounding box center [646, 460] width 1076 height 58
click at [242, 471] on p "upcoming+sub_1RXdDpEPXbtkjdDyUr31IXGw" at bounding box center [611, 470] width 887 height 16
click at [138, 462] on icon at bounding box center [138, 459] width 14 height 13
